Goal: Information Seeking & Learning: Learn about a topic

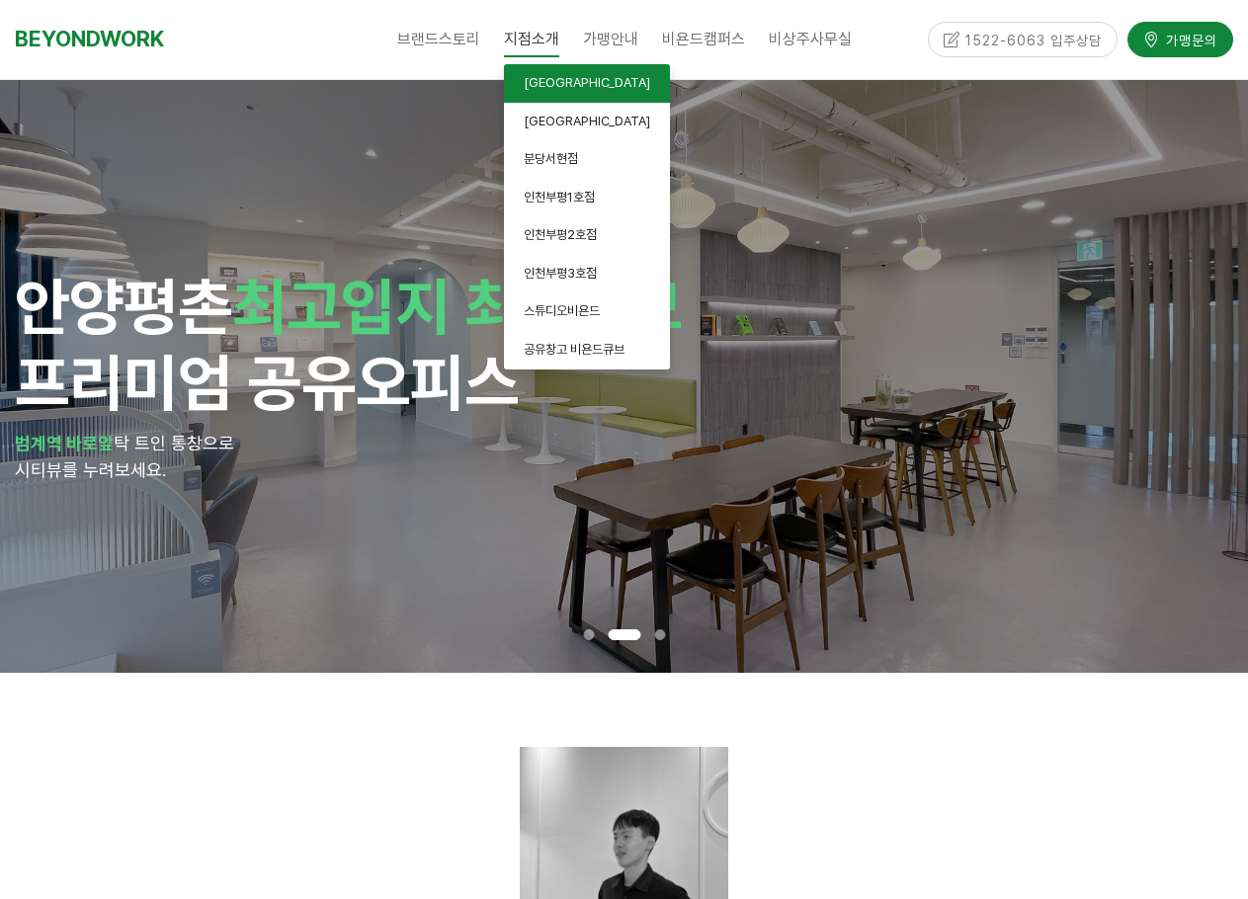
click at [588, 76] on link "[GEOGRAPHIC_DATA]" at bounding box center [587, 83] width 166 height 39
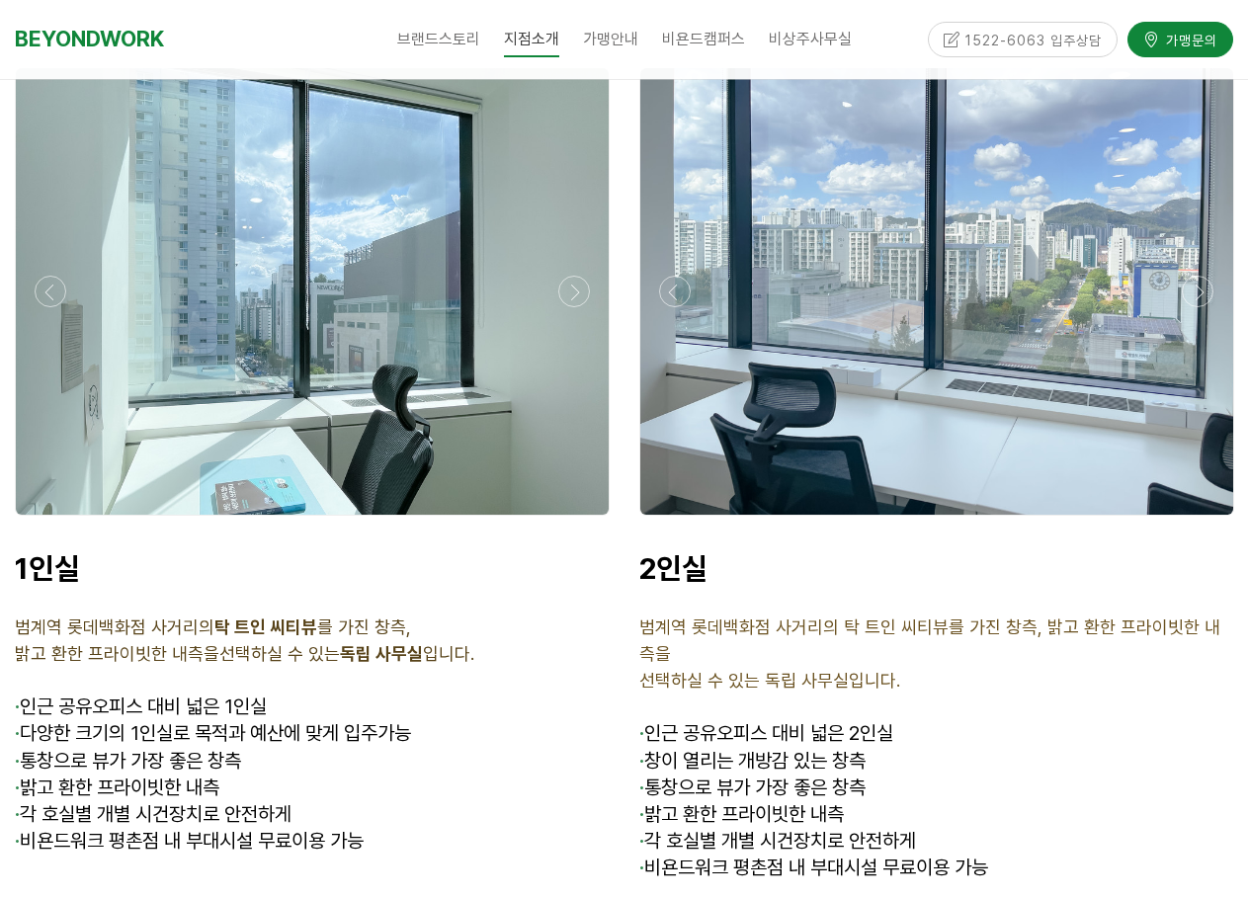
scroll to position [4842, 0]
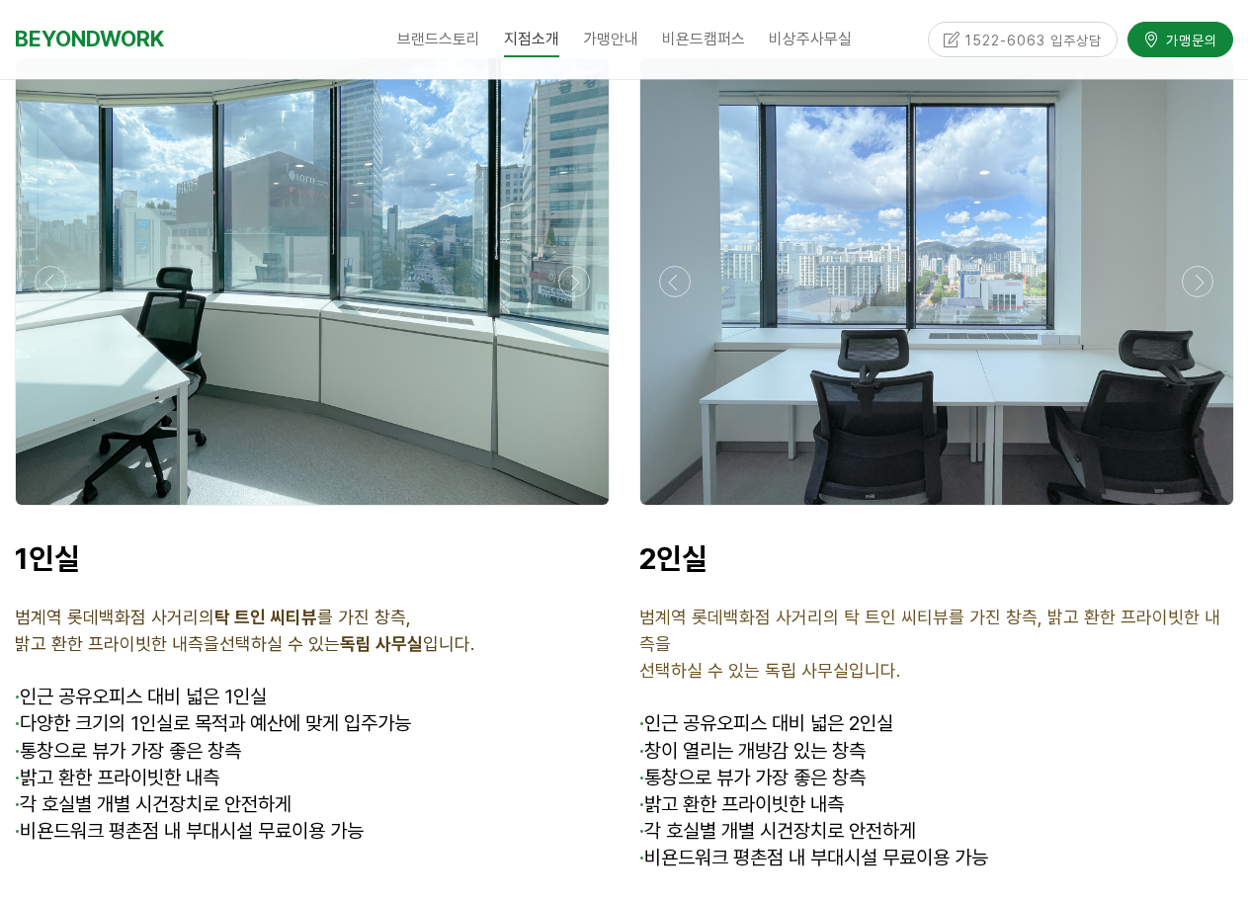
click at [316, 391] on div at bounding box center [312, 281] width 593 height 447
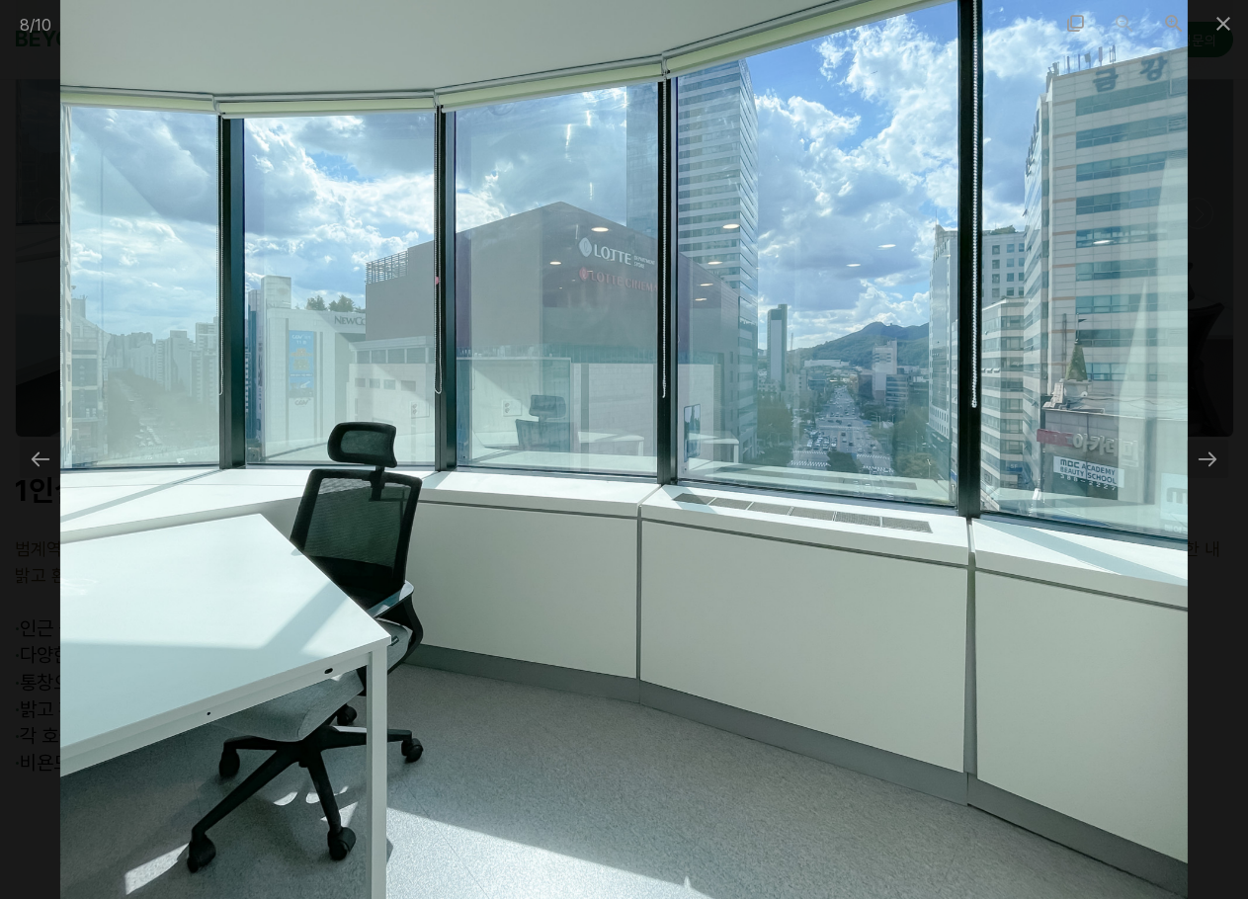
scroll to position [4941, 0]
click at [1198, 468] on div at bounding box center [1208, 459] width 42 height 39
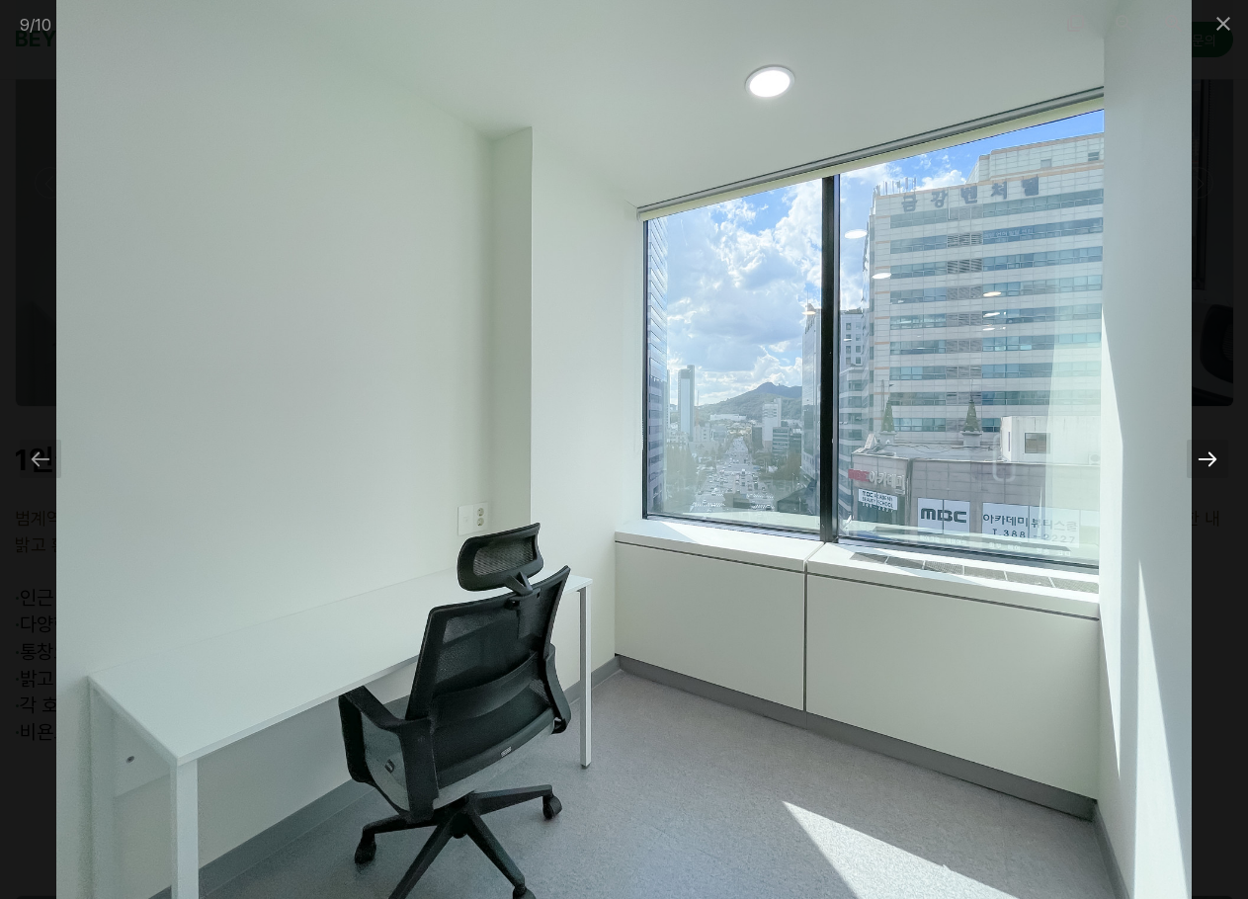
click at [1198, 468] on div at bounding box center [1208, 459] width 42 height 39
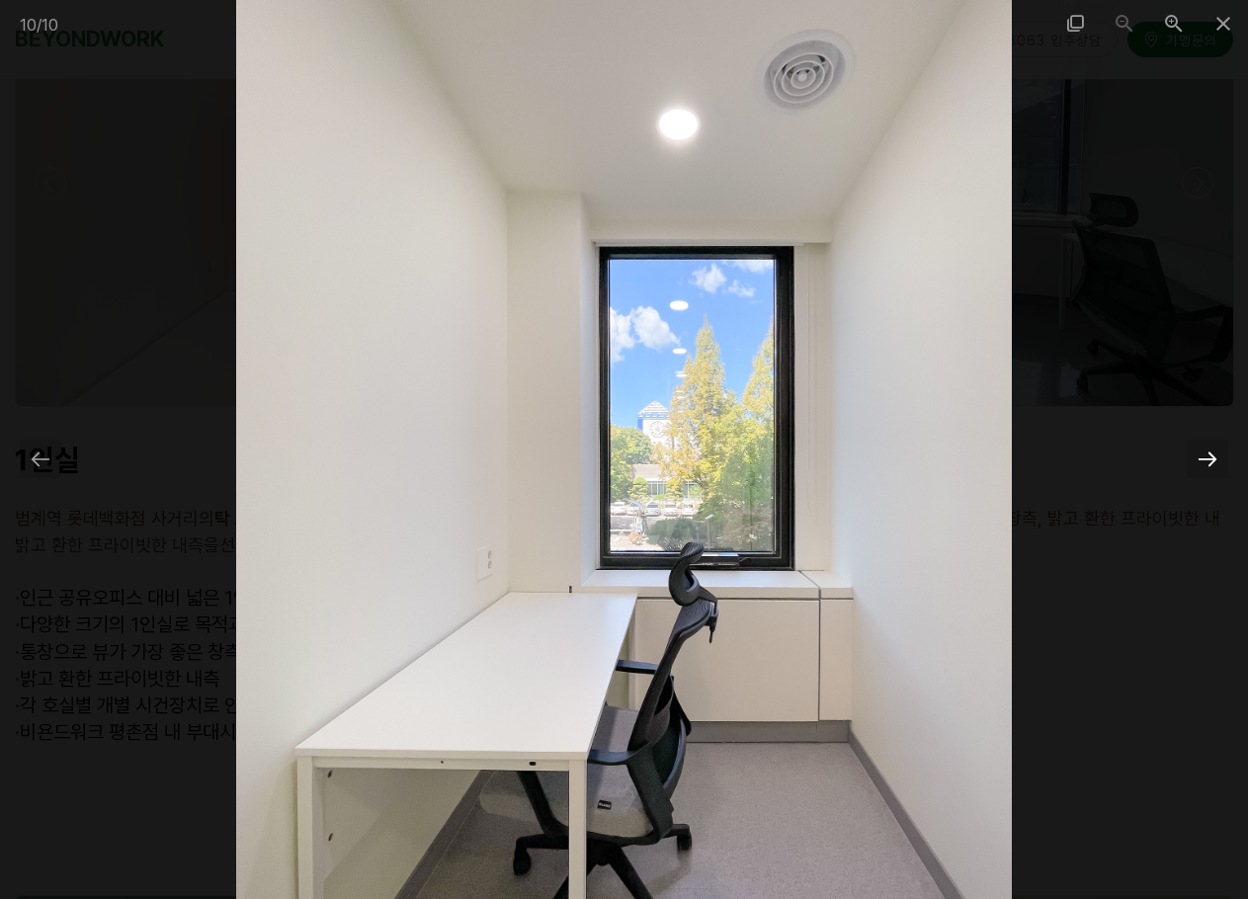
click at [1198, 468] on div at bounding box center [1208, 459] width 42 height 39
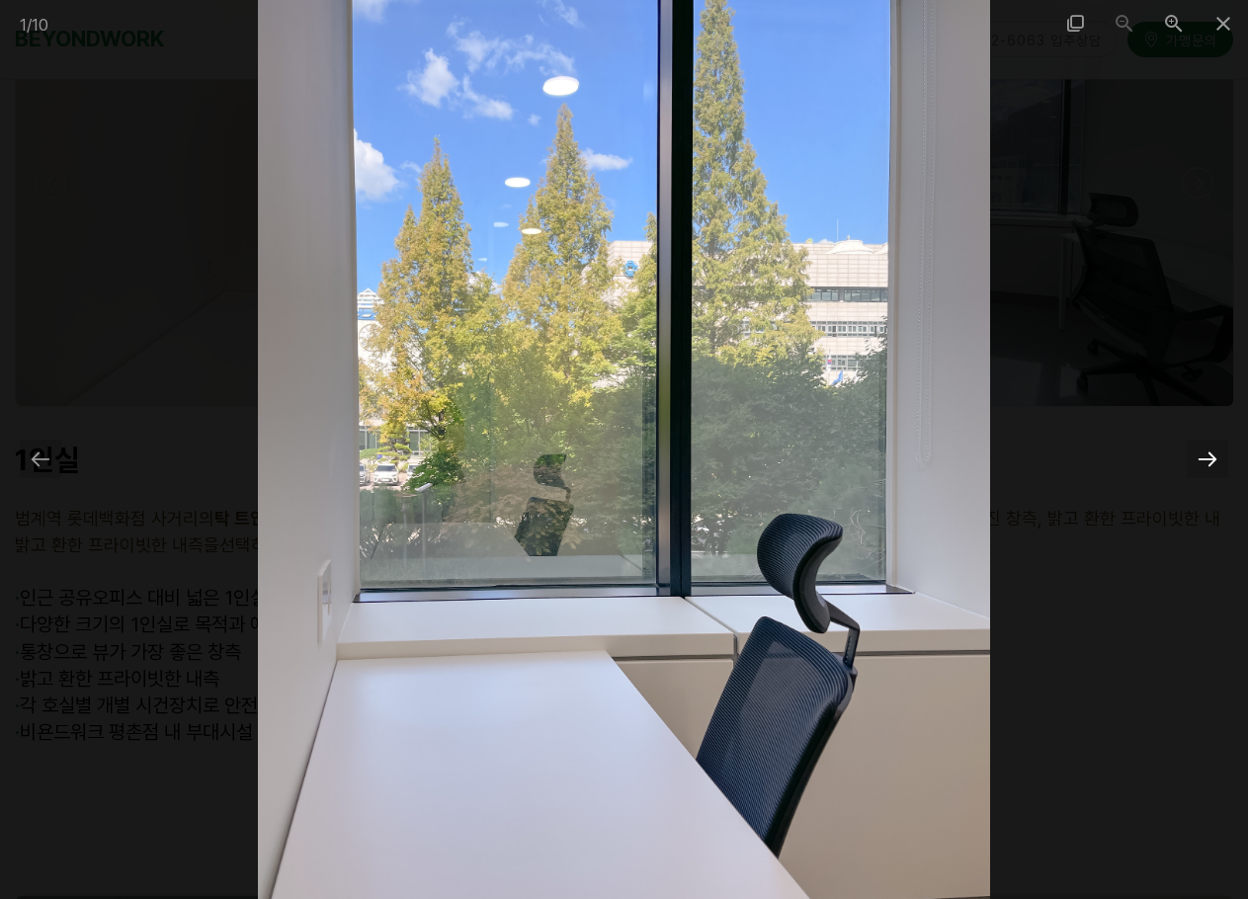
click at [1198, 468] on div at bounding box center [1208, 459] width 42 height 39
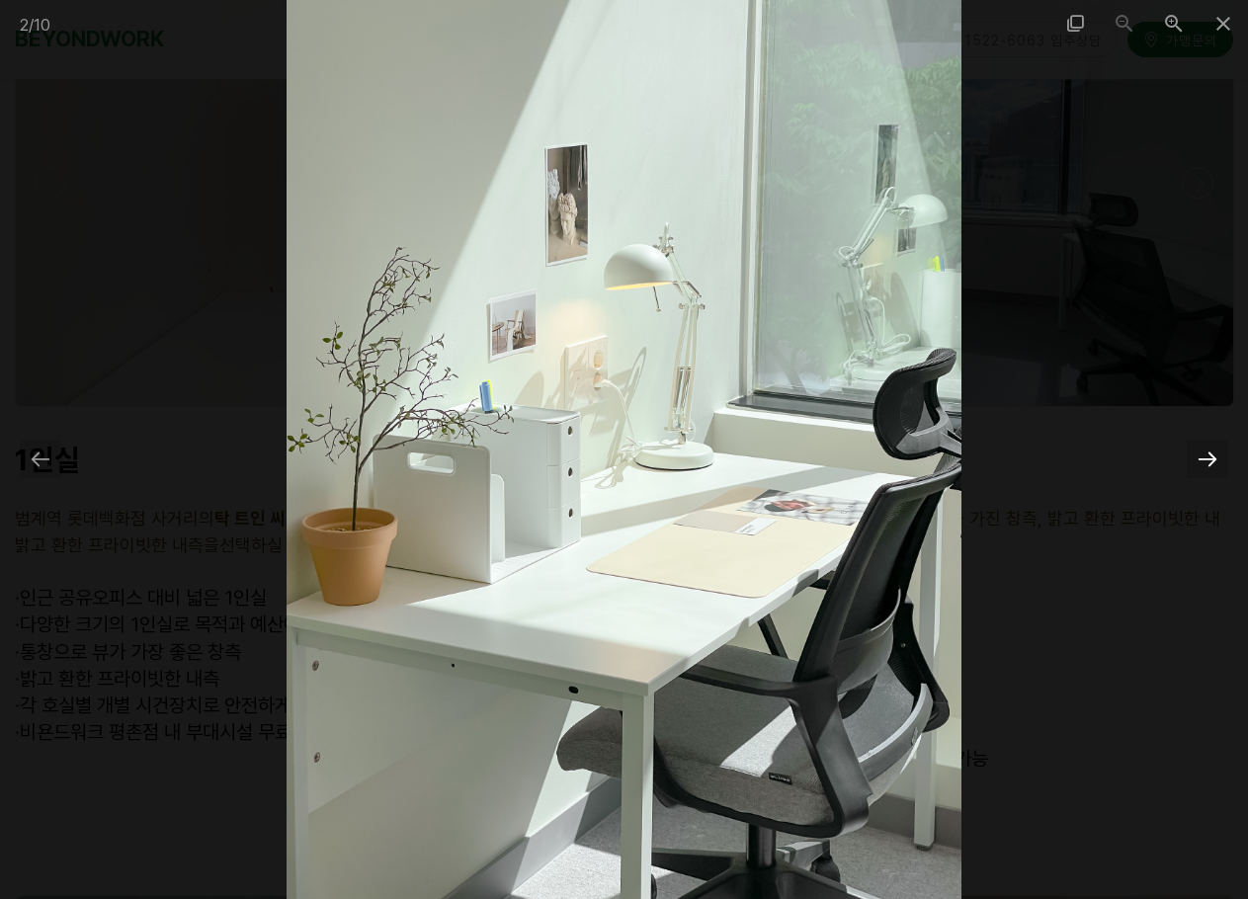
click at [1198, 468] on div at bounding box center [1208, 459] width 42 height 39
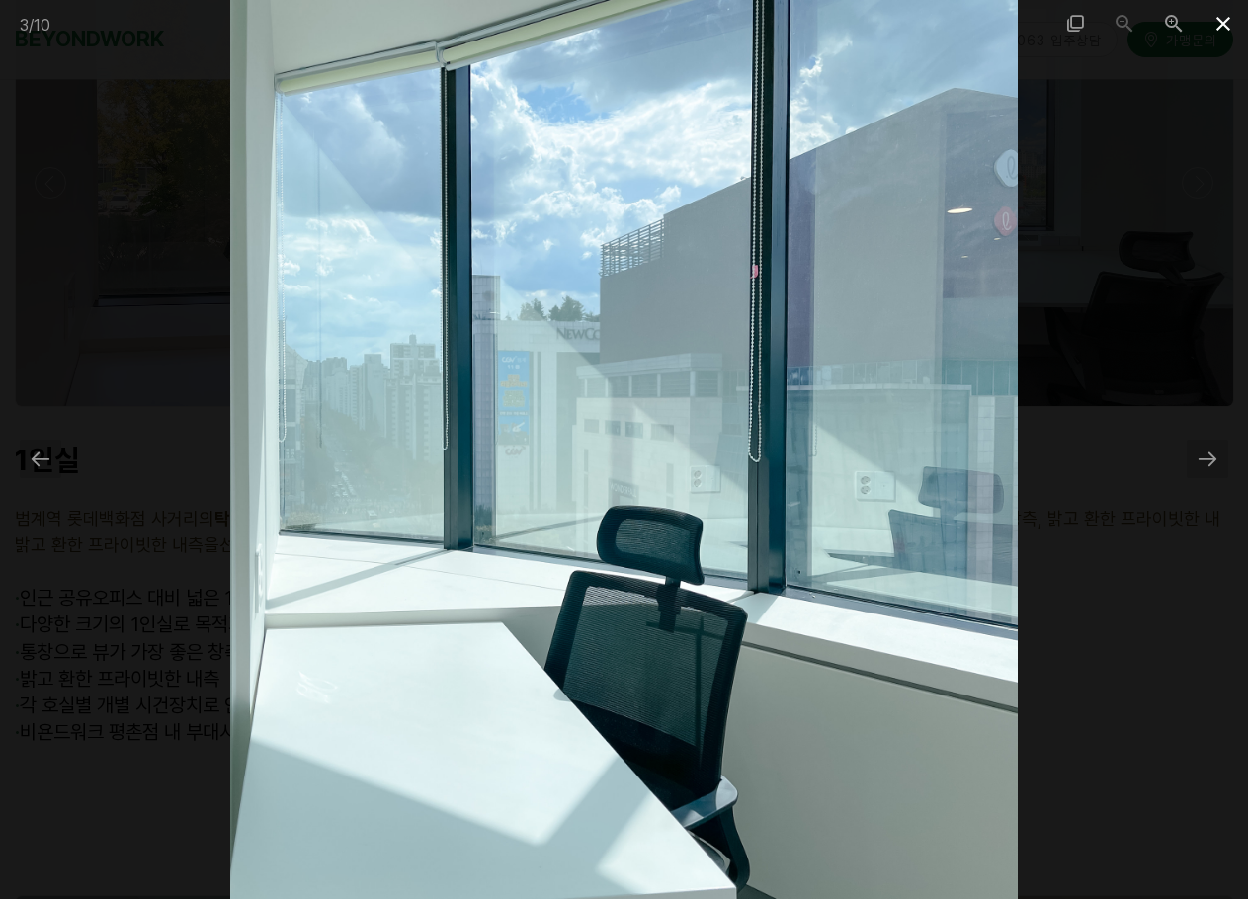
click at [1218, 33] on span at bounding box center [1223, 23] width 49 height 46
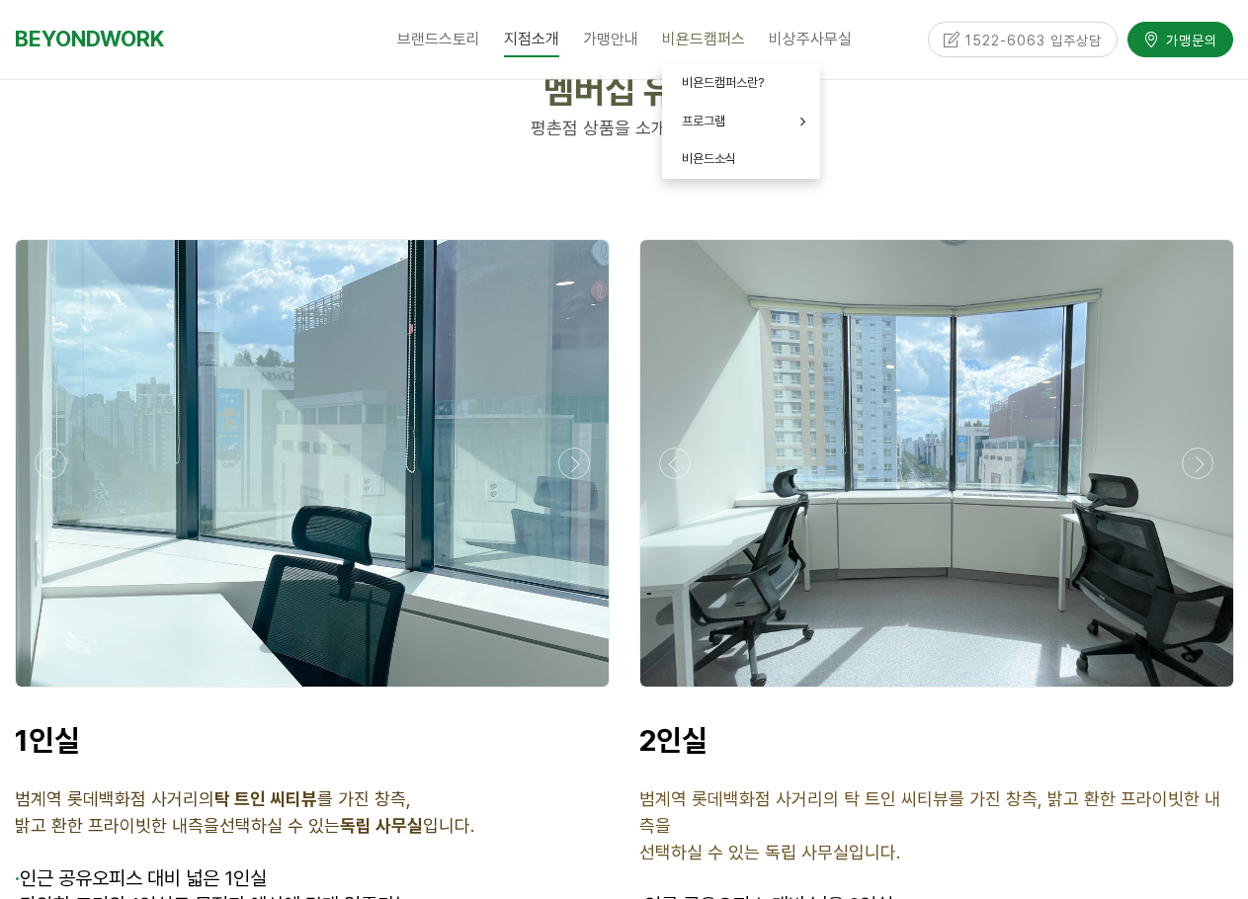
scroll to position [4546, 0]
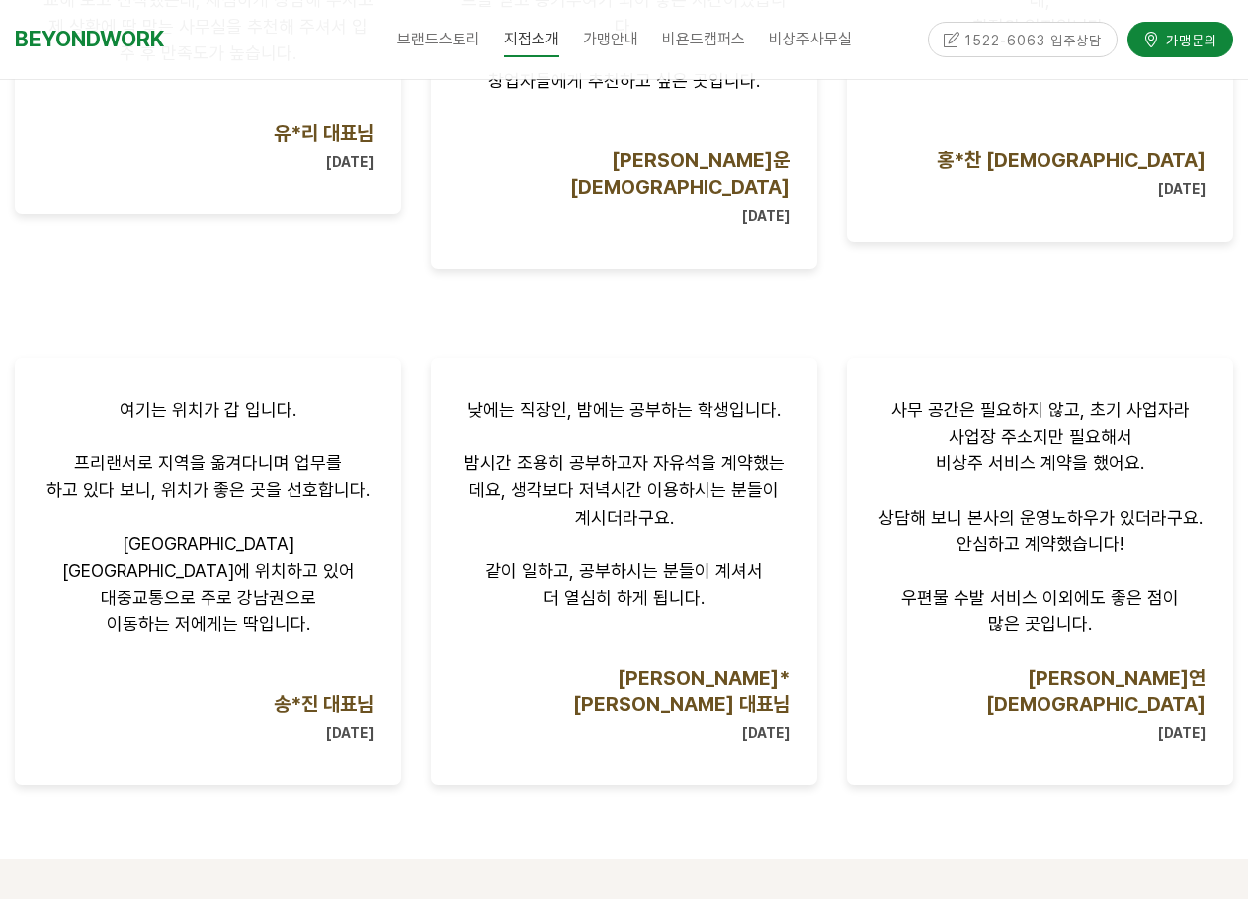
scroll to position [1581, 0]
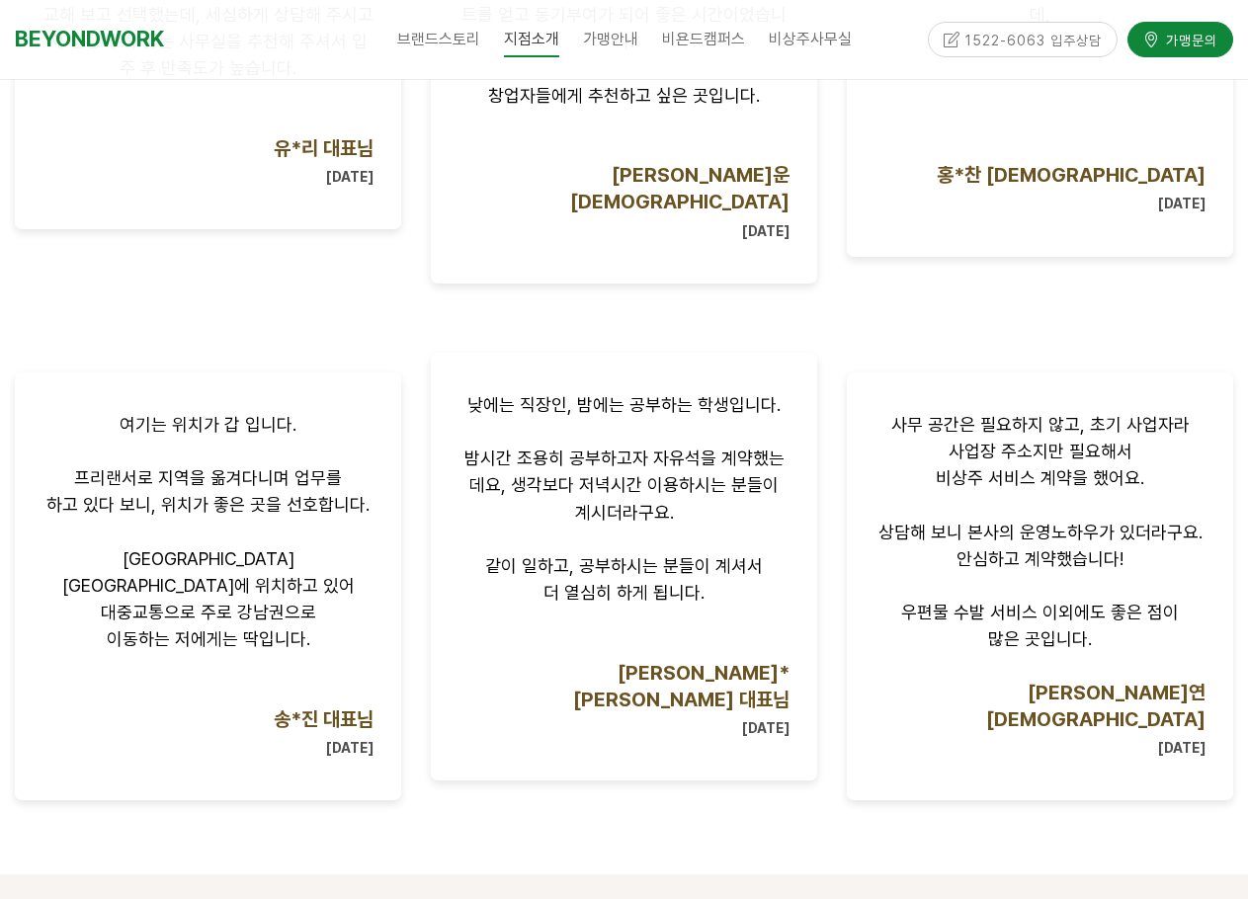
click at [449, 498] on div "낮에는 직장인, 밤에는 공부하는 학생입니다. 밤시간 조용히 공부하고자 자유석을 계약했는데요, 생각보다 저녁시간 이용하시는 분들이 계시더라구요.…" at bounding box center [624, 567] width 386 height 428
